Goal: Use online tool/utility: Utilize a website feature to perform a specific function

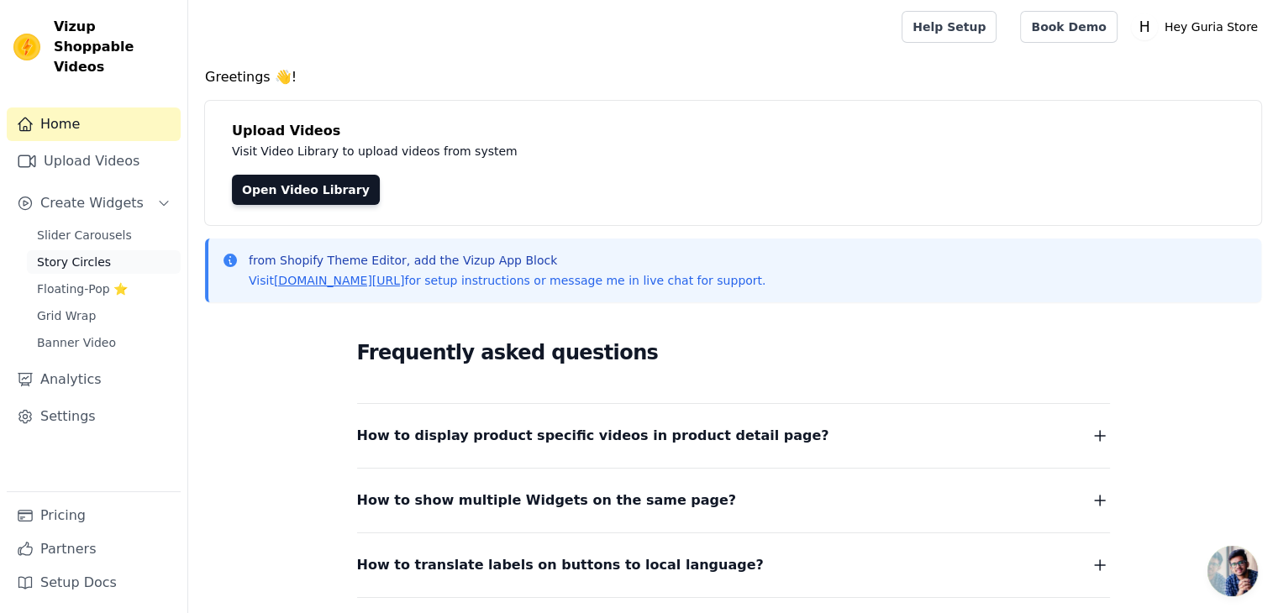
click at [104, 250] on link "Story Circles" at bounding box center [104, 262] width 154 height 24
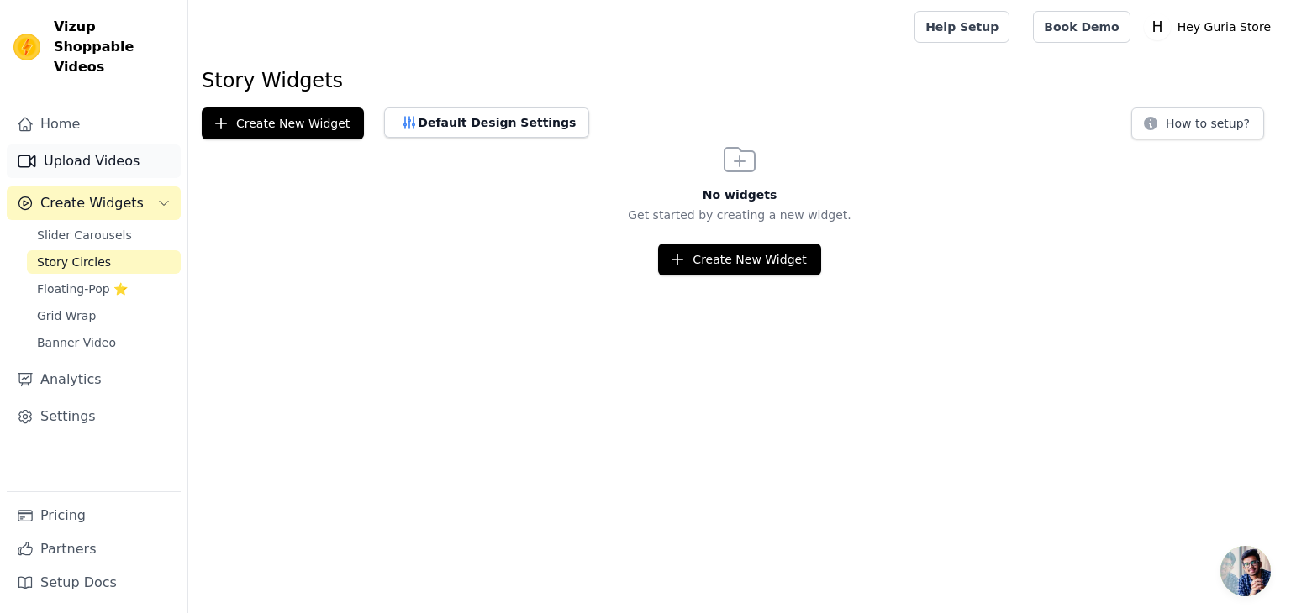
click at [82, 145] on link "Upload Videos" at bounding box center [94, 162] width 174 height 34
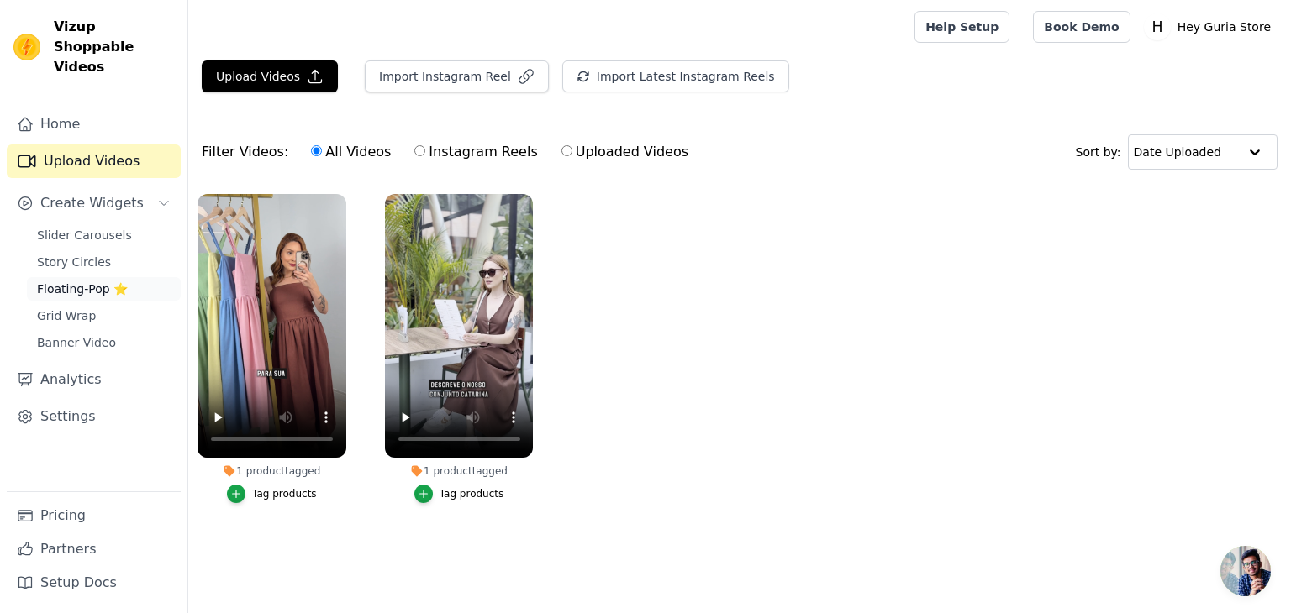
click at [75, 281] on span "Floating-Pop ⭐" at bounding box center [82, 289] width 91 height 17
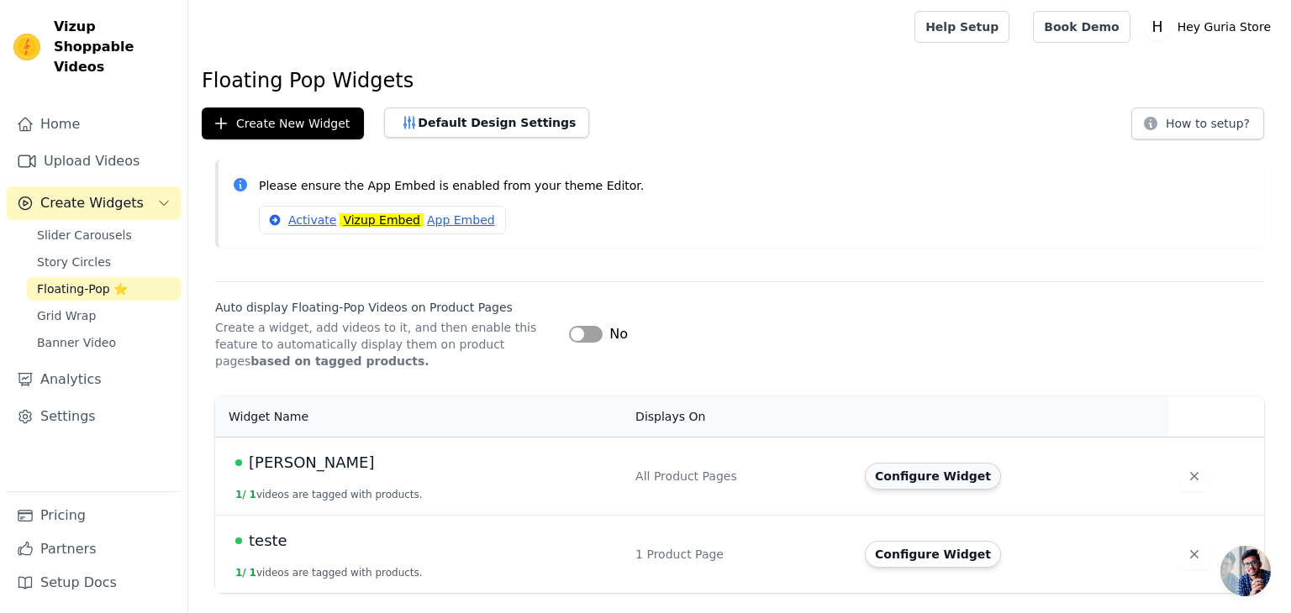
click at [915, 471] on button "Configure Widget" at bounding box center [933, 476] width 136 height 27
